Goal: Information Seeking & Learning: Learn about a topic

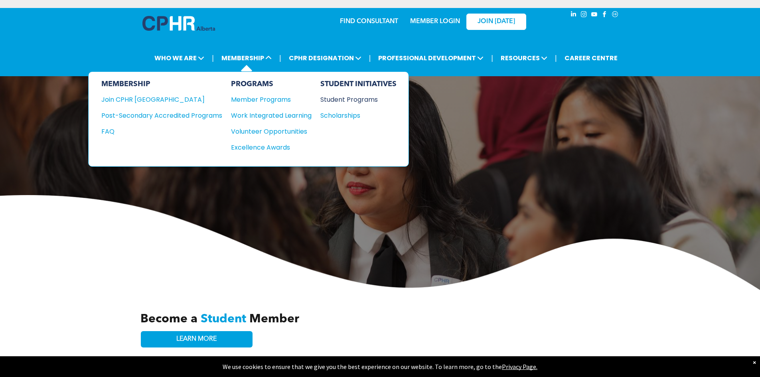
click at [354, 102] on div "Student Programs" at bounding box center [354, 100] width 69 height 10
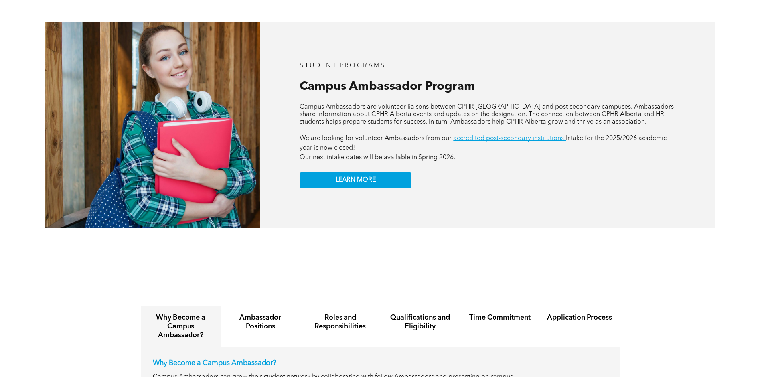
scroll to position [758, 0]
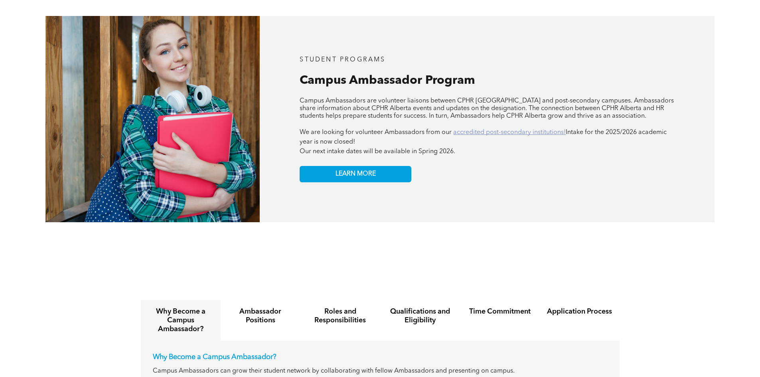
click at [523, 129] on link "accredited post-secondary institutions!" at bounding box center [509, 132] width 113 height 6
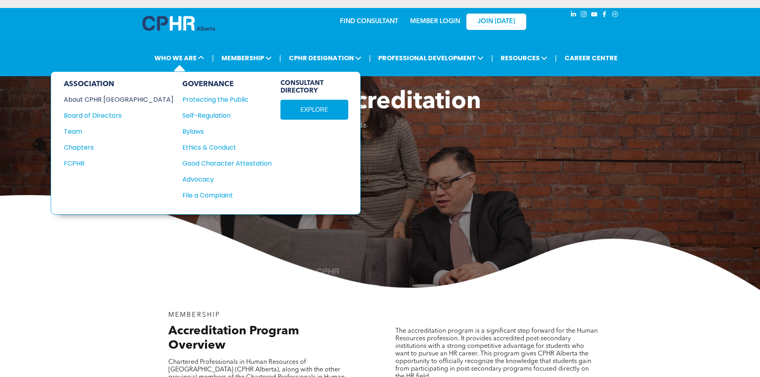
click at [122, 97] on div "About CPHR [GEOGRAPHIC_DATA]" at bounding box center [113, 100] width 99 height 10
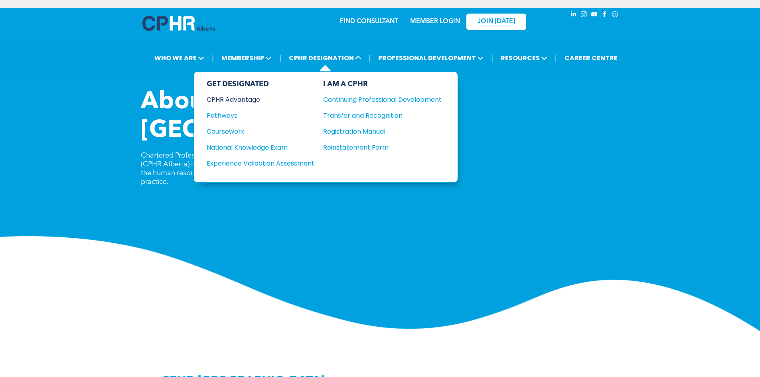
click at [249, 96] on div "CPHR Advantage" at bounding box center [255, 100] width 97 height 10
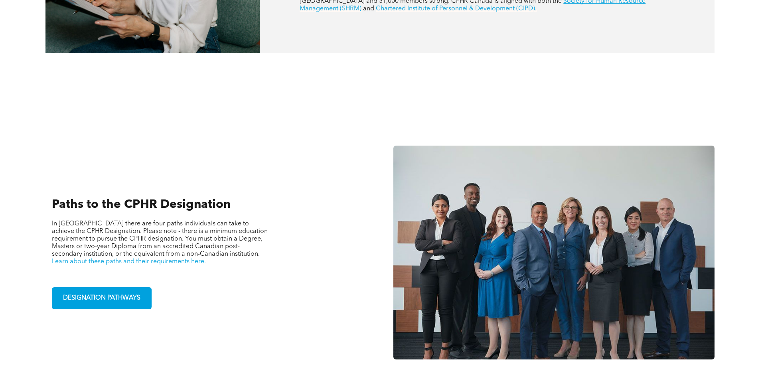
scroll to position [479, 0]
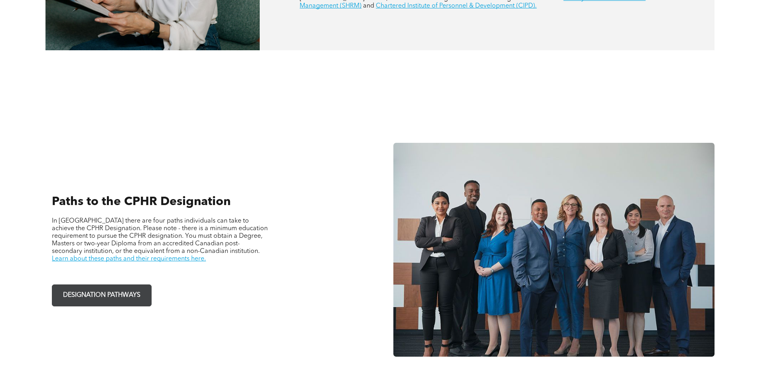
click at [125, 300] on span "DESIGNATION PATHWAYS" at bounding box center [101, 296] width 83 height 16
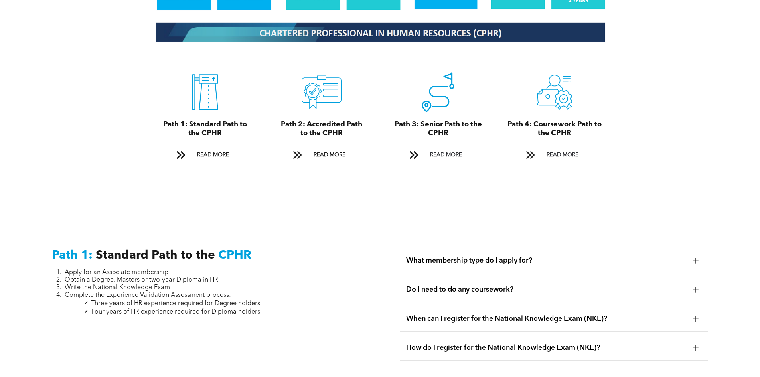
scroll to position [918, 0]
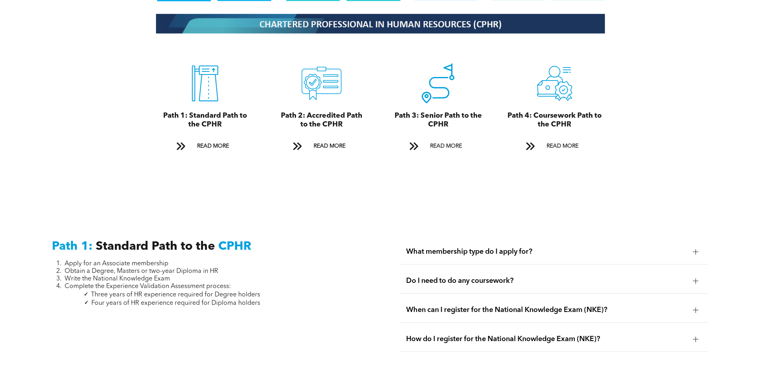
click at [439, 247] on span "What membership type do I apply for?" at bounding box center [546, 251] width 281 height 9
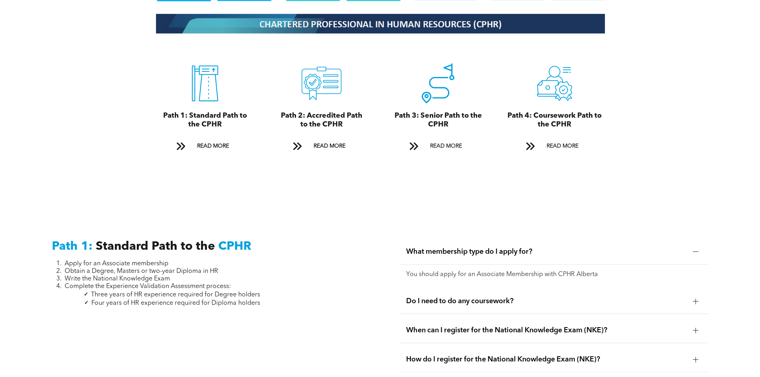
click at [439, 247] on span "What membership type do I apply for?" at bounding box center [546, 251] width 281 height 9
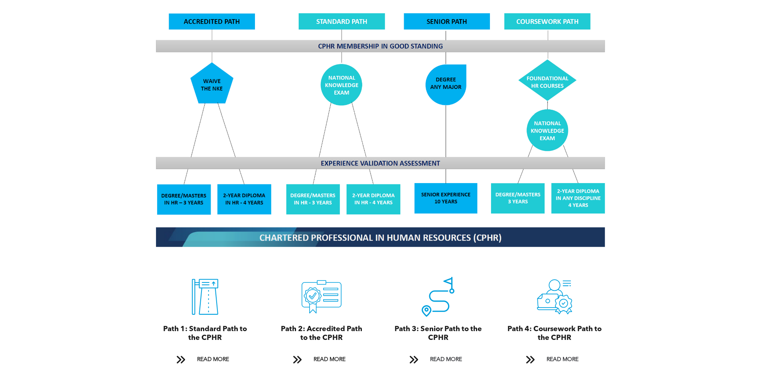
scroll to position [718, 0]
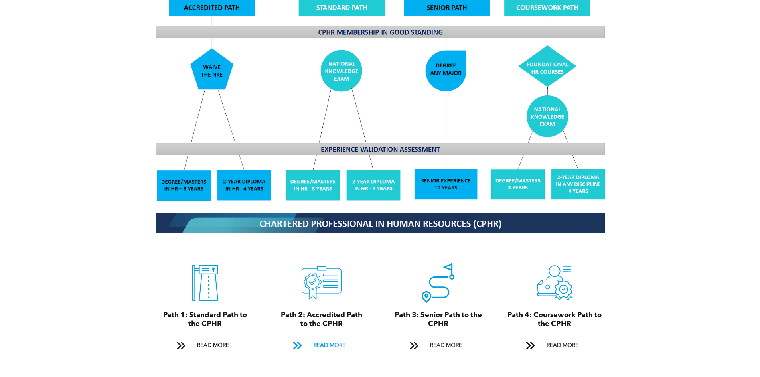
click at [329, 338] on span "READ MORE" at bounding box center [330, 345] width 38 height 15
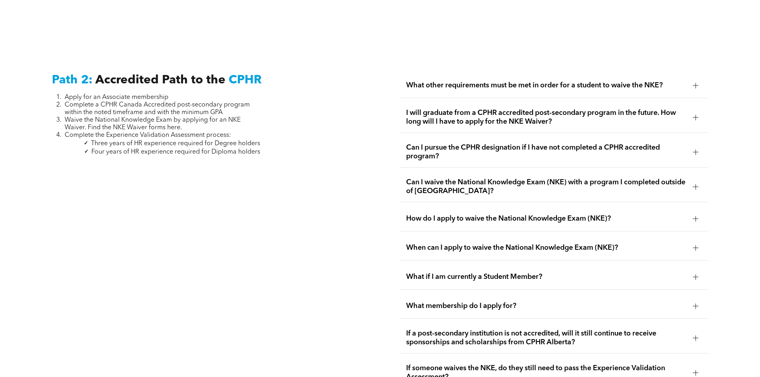
scroll to position [1304, 0]
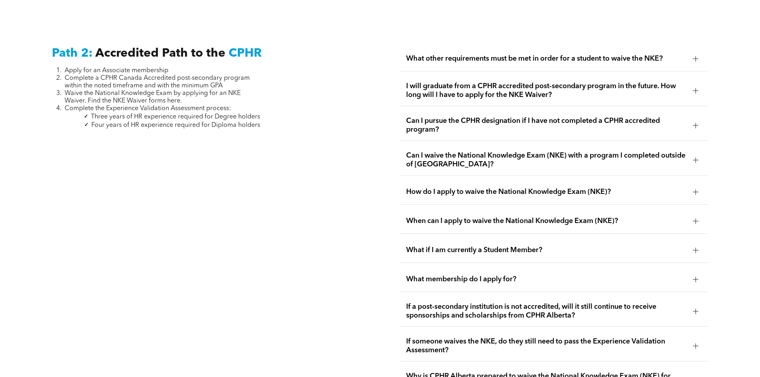
click at [542, 46] on div "What other requirements must be met in order for a student to waive the NKE?" at bounding box center [554, 58] width 308 height 25
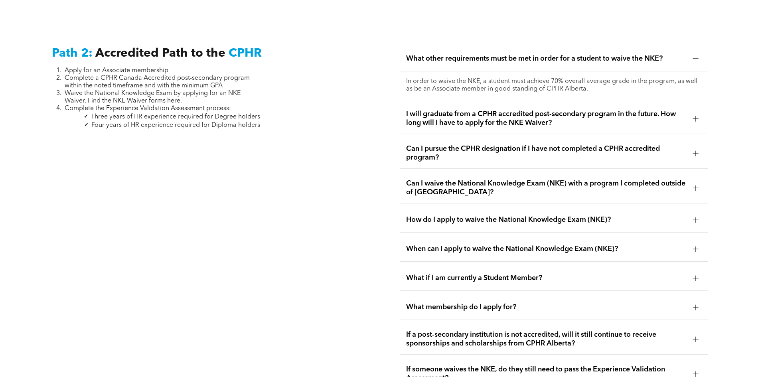
click at [528, 110] on span "I will graduate from a CPHR accredited post-secondary program in the future. Ho…" at bounding box center [546, 119] width 281 height 18
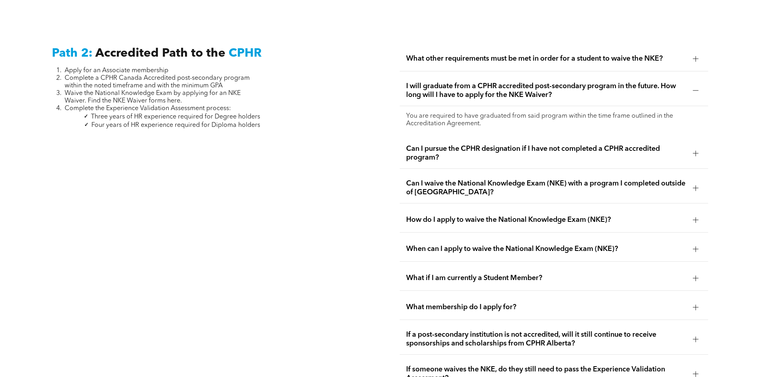
click at [520, 146] on span "Can I pursue the CPHR designation if I have not completed a CPHR accredited pro…" at bounding box center [546, 153] width 281 height 18
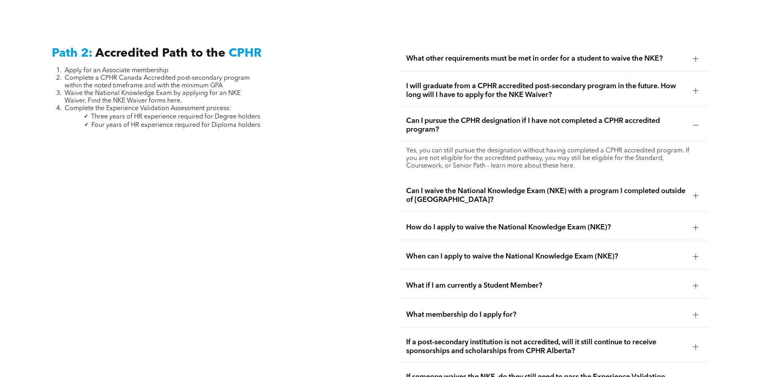
click at [464, 187] on span "Can I waive the National Knowledge Exam (NKE) with a program I completed outsid…" at bounding box center [546, 196] width 281 height 18
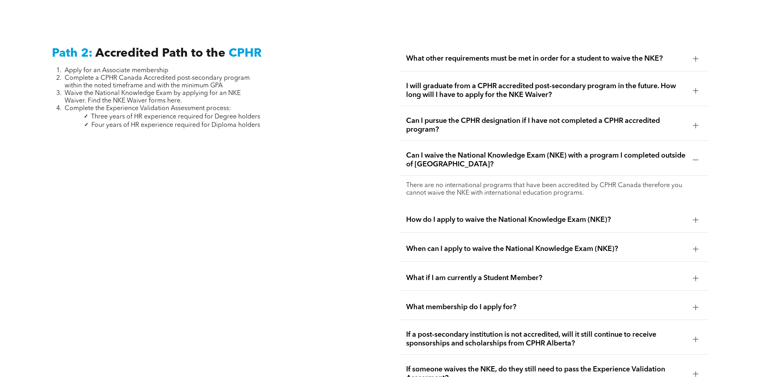
click at [470, 295] on div "What membership do I apply for?" at bounding box center [554, 307] width 308 height 25
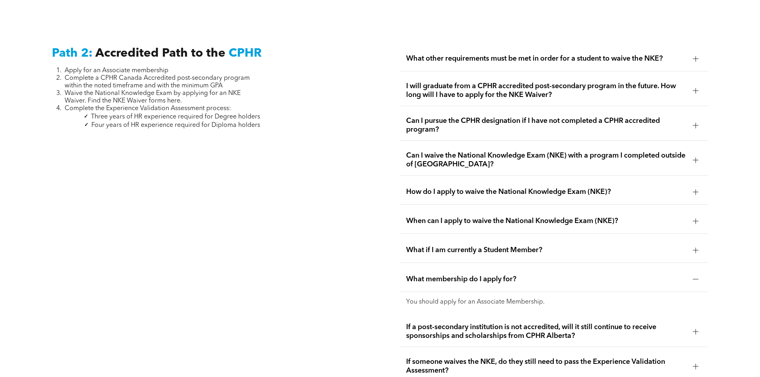
click at [464, 238] on div "What if I am currently a Student Member?" at bounding box center [554, 250] width 308 height 25
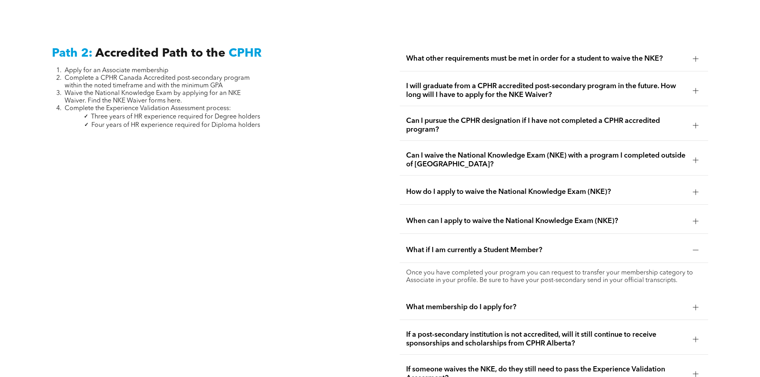
click at [460, 217] on span "When can I apply to waive the National Knowledge Exam (NKE)?" at bounding box center [546, 221] width 281 height 9
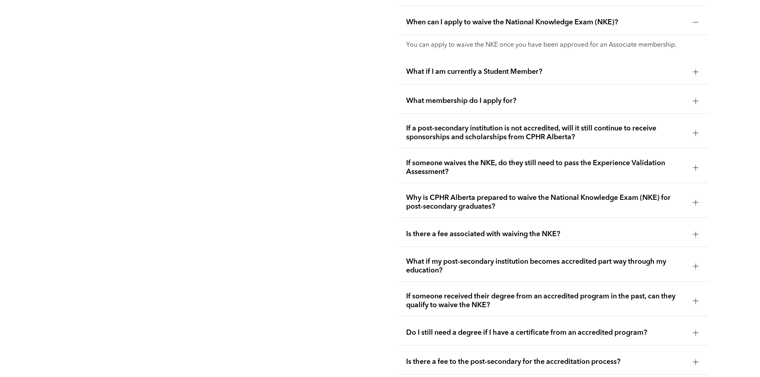
scroll to position [1504, 0]
click at [458, 221] on div "Is there a fee associated with waiving the NKE?" at bounding box center [554, 233] width 308 height 25
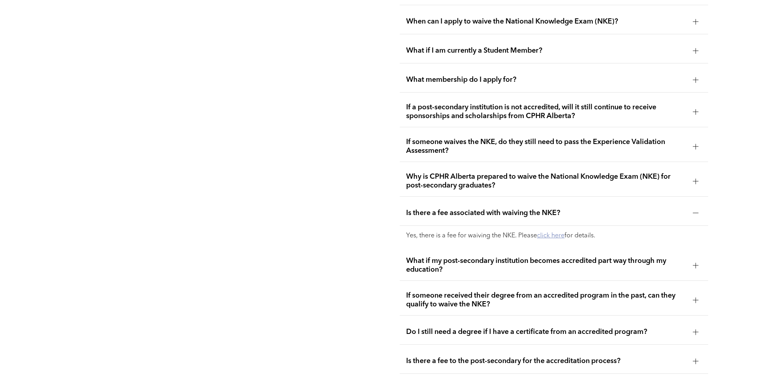
click at [555, 233] on link "click here" at bounding box center [551, 236] width 28 height 6
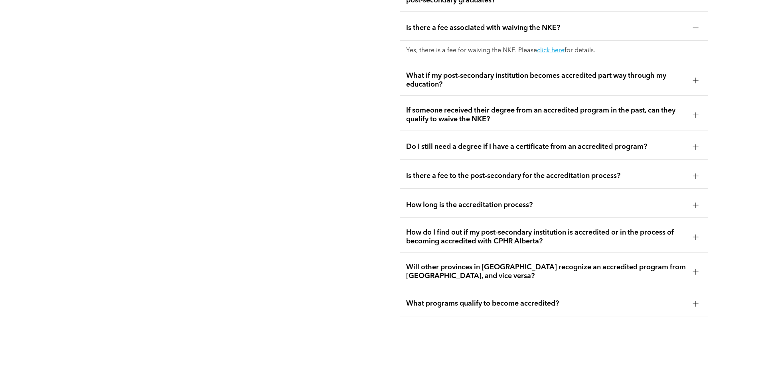
scroll to position [1743, 0]
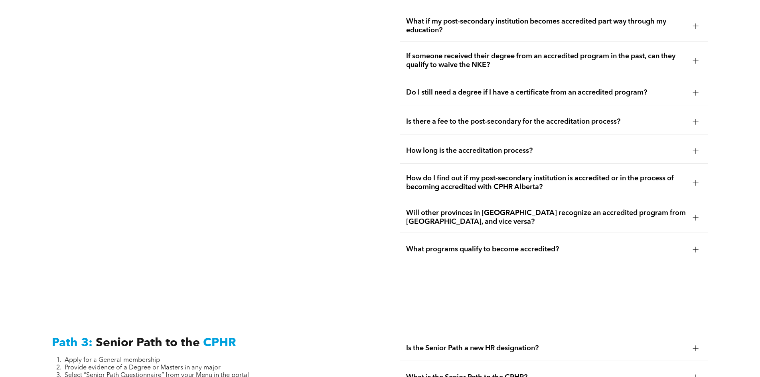
click at [473, 237] on div "What programs qualify to become accredited?" at bounding box center [554, 249] width 308 height 25
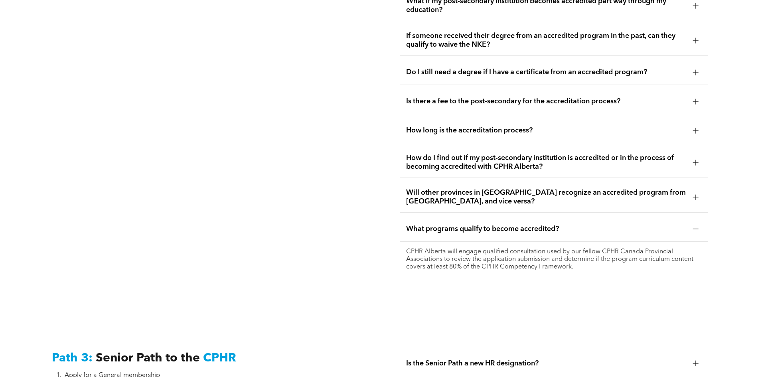
click at [452, 182] on div "Will other provinces in Canada recognize an accredited program from Alberta, an…" at bounding box center [554, 197] width 308 height 31
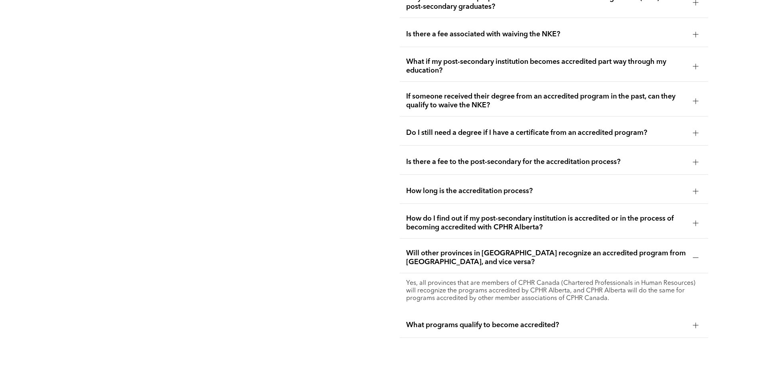
scroll to position [1663, 0]
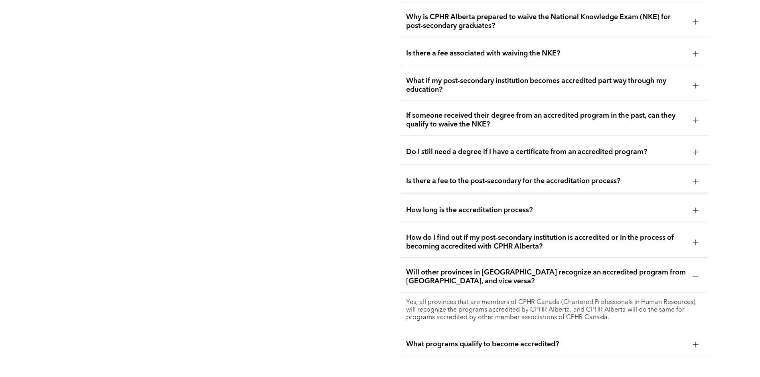
click at [452, 170] on div "Is there a fee to the post-secondary for the accreditation process?" at bounding box center [554, 181] width 308 height 25
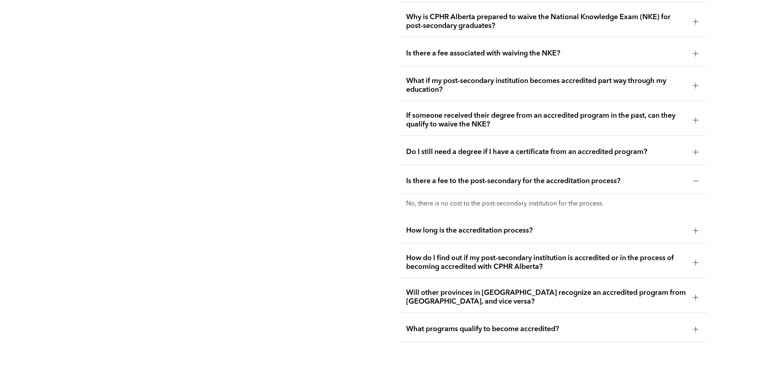
click at [452, 170] on div "Is there a fee to the post-secondary for the accreditation process?" at bounding box center [554, 181] width 308 height 25
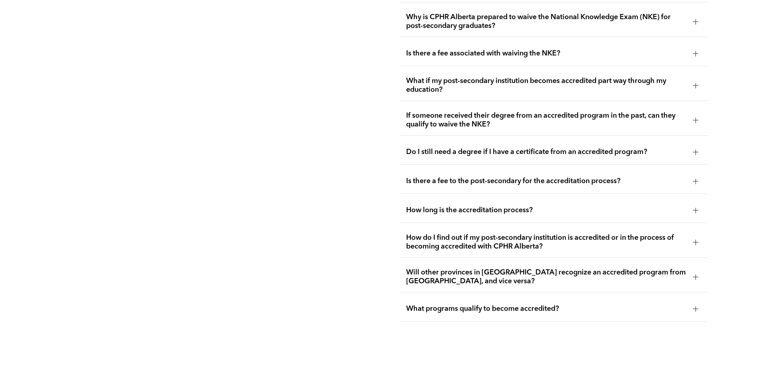
click at [454, 198] on div "How long is the accreditation process?" at bounding box center [554, 210] width 308 height 25
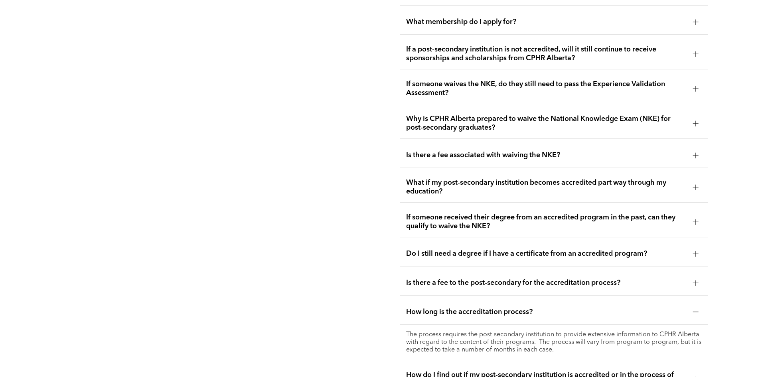
scroll to position [1504, 0]
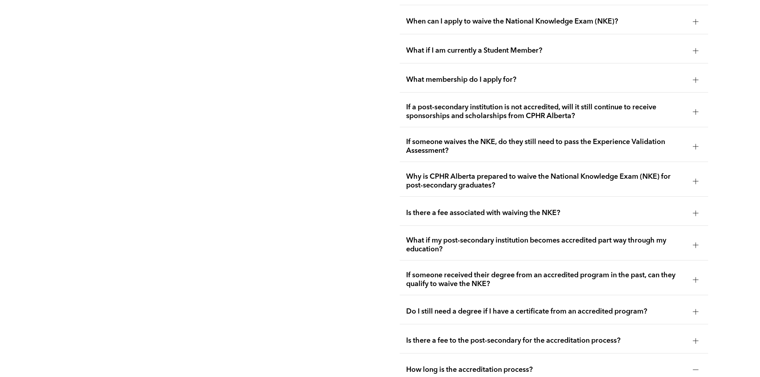
click at [454, 201] on div "Is there a fee associated with waiving the NKE?" at bounding box center [554, 213] width 308 height 25
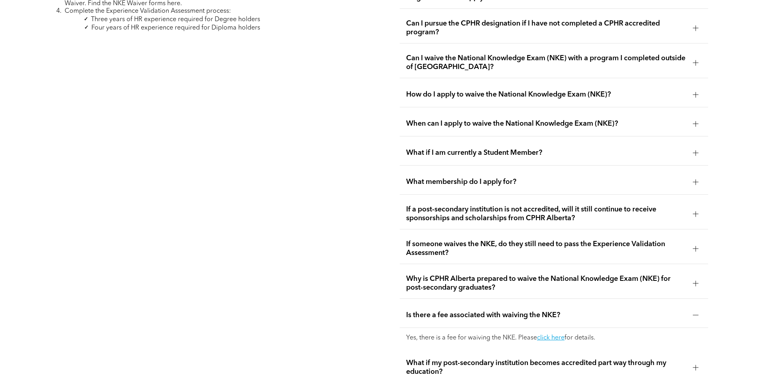
scroll to position [1384, 0]
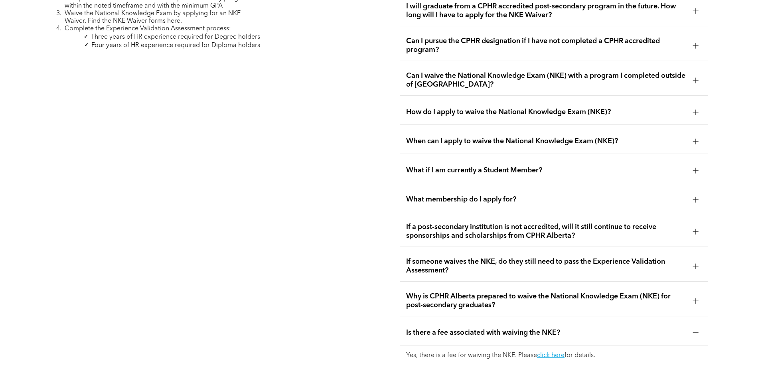
click at [457, 164] on div "What if I am currently a Student Member?" at bounding box center [554, 170] width 308 height 25
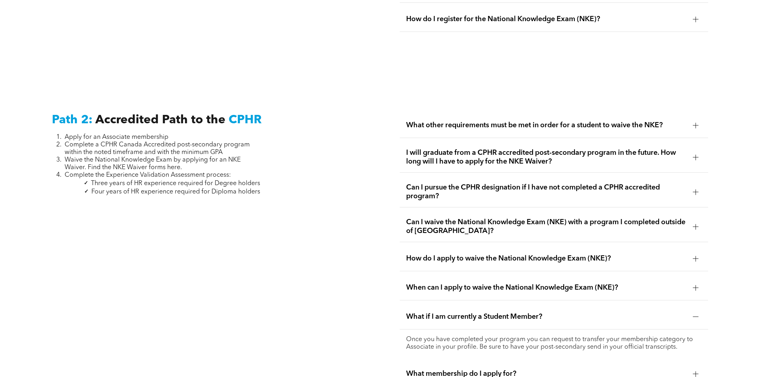
scroll to position [1185, 0]
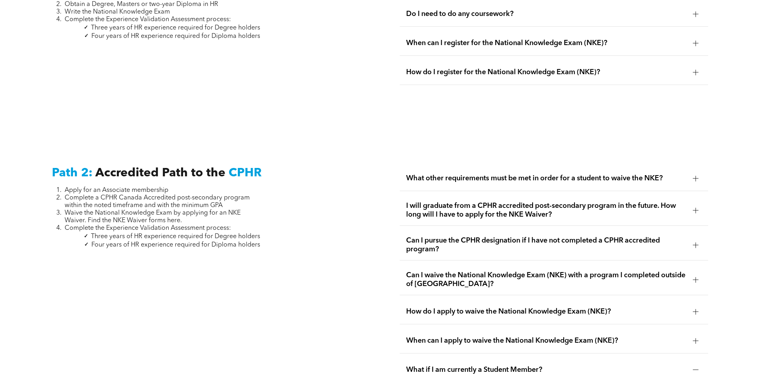
click at [457, 166] on div "What other requirements must be met in order for a student to waive the NKE?" at bounding box center [554, 178] width 308 height 25
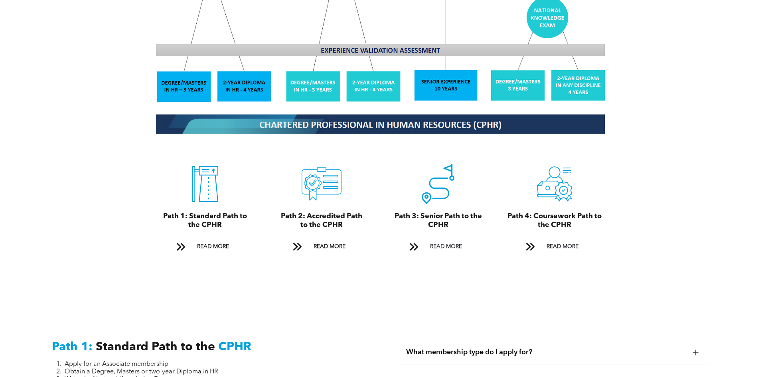
scroll to position [706, 0]
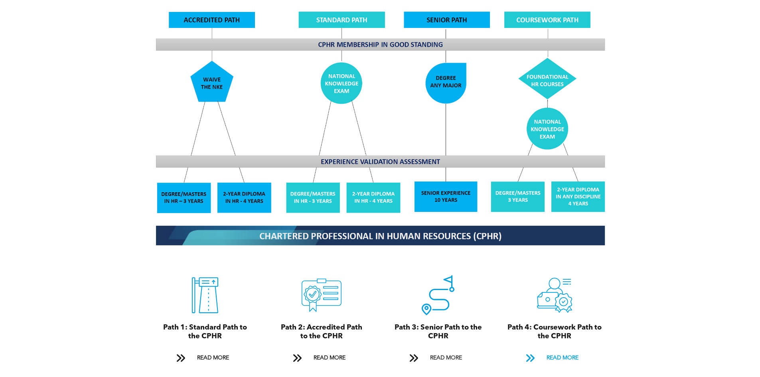
click at [547, 351] on span "READ MORE" at bounding box center [563, 358] width 38 height 15
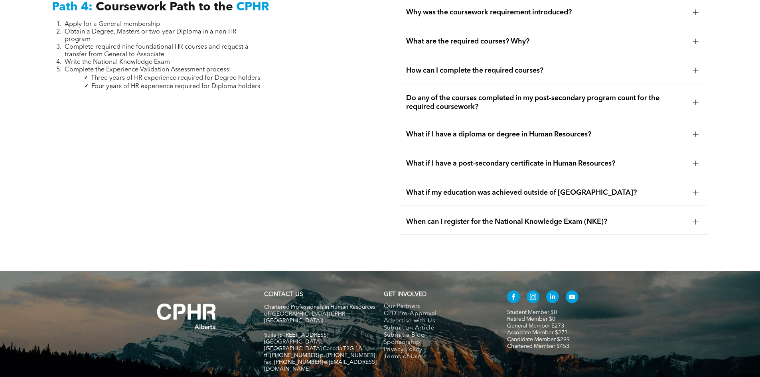
scroll to position [2478, 0]
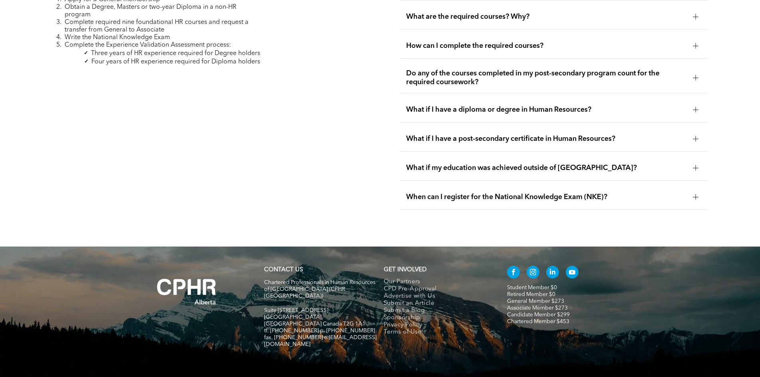
click at [556, 187] on div "When can I register for the National Knowledge Exam (NKE)?" at bounding box center [554, 197] width 308 height 25
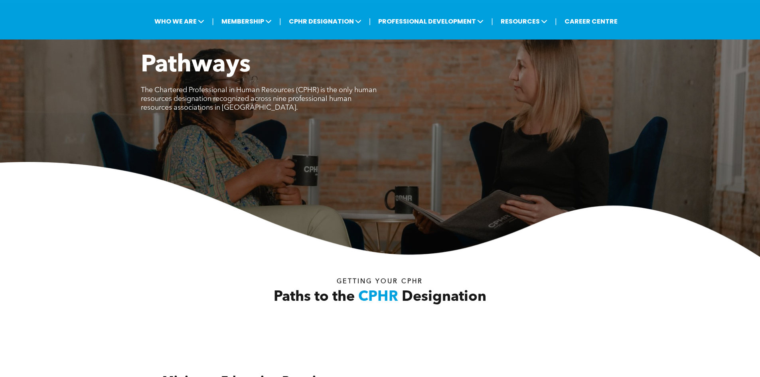
scroll to position [0, 0]
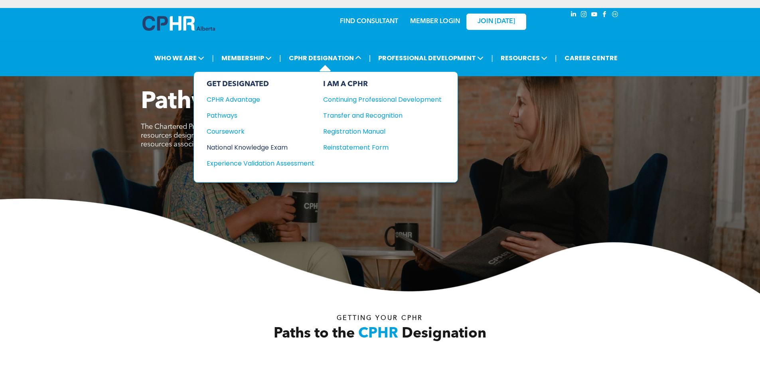
click at [233, 147] on div "National Knowledge Exam" at bounding box center [255, 147] width 97 height 10
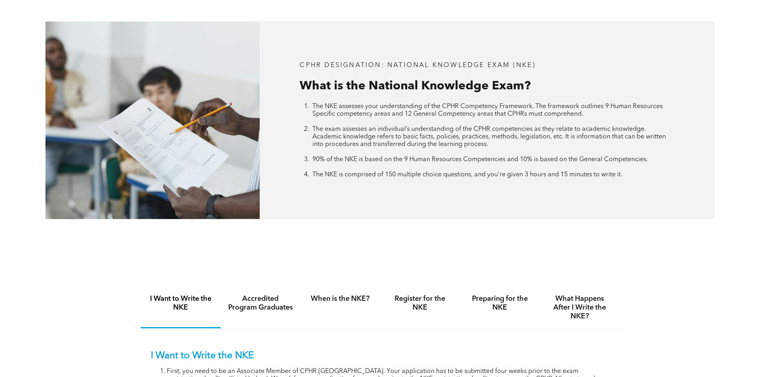
scroll to position [399, 0]
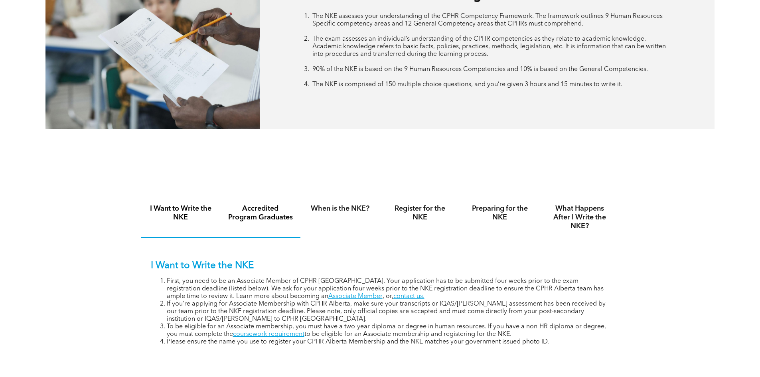
click at [271, 222] on div "Accredited Program Graduates" at bounding box center [261, 217] width 80 height 41
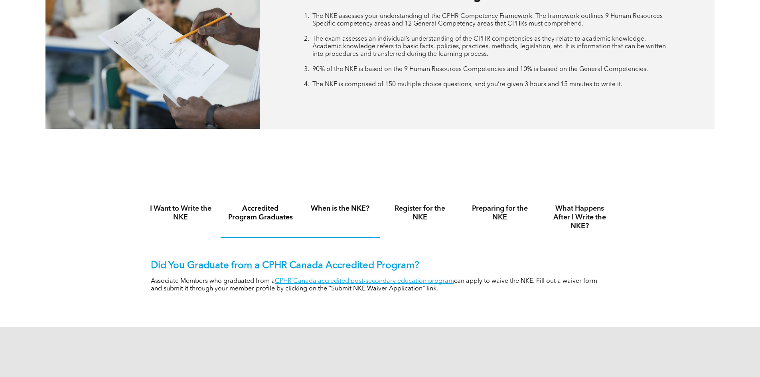
click at [336, 209] on h4 "When is the NKE?" at bounding box center [340, 208] width 65 height 9
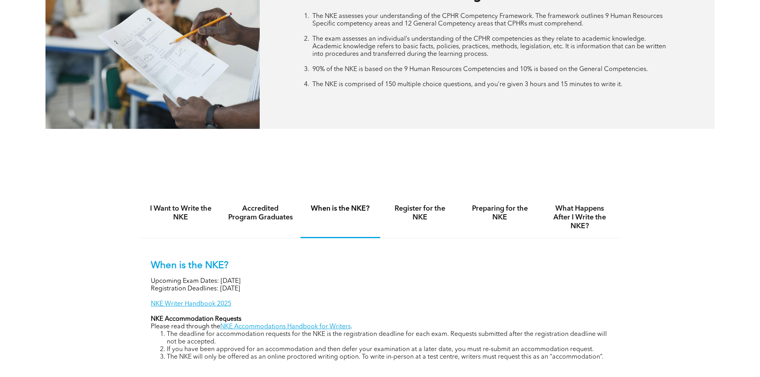
scroll to position [439, 0]
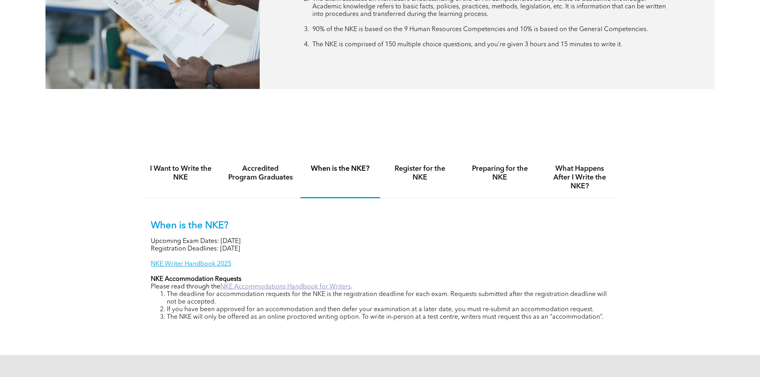
click at [301, 284] on link "NKE Accommodations Handbook for Writers" at bounding box center [285, 287] width 130 height 6
